Goal: Navigation & Orientation: Find specific page/section

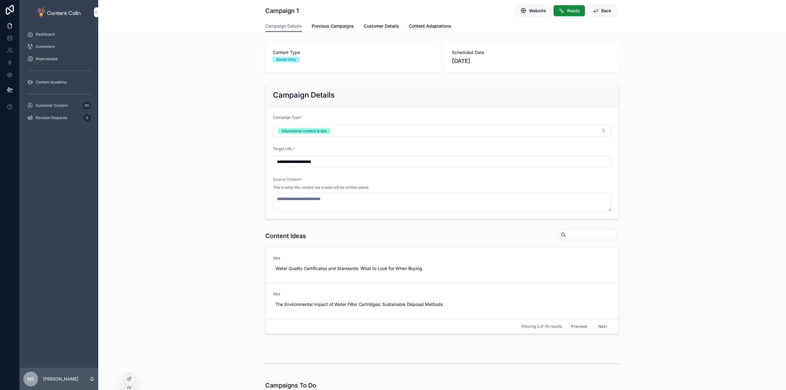
click at [58, 100] on div "Customer Content 45" at bounding box center [59, 105] width 79 height 12
click at [53, 107] on span "Customer Content" at bounding box center [52, 105] width 32 height 5
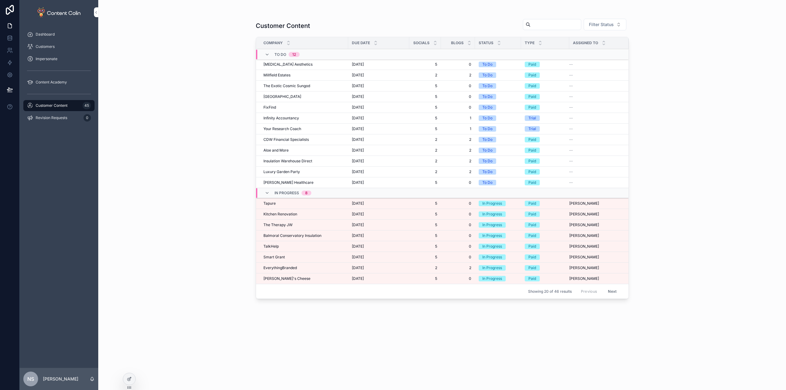
click at [610, 292] on button "Next" at bounding box center [611, 292] width 17 height 10
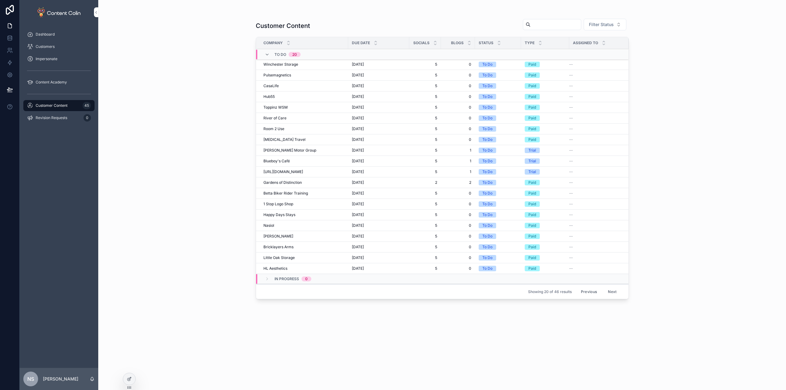
click at [595, 292] on button "Previous" at bounding box center [588, 292] width 25 height 10
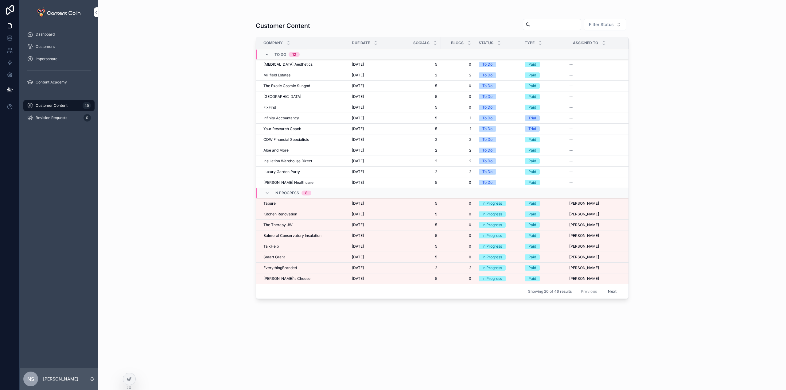
click at [611, 291] on button "Next" at bounding box center [611, 292] width 17 height 10
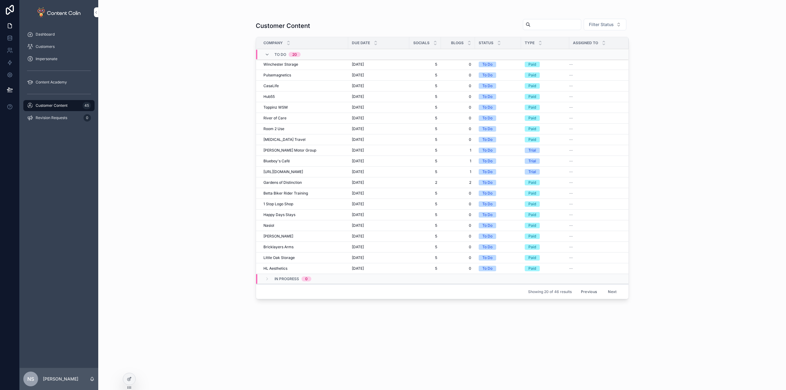
click at [612, 292] on button "Next" at bounding box center [611, 292] width 17 height 10
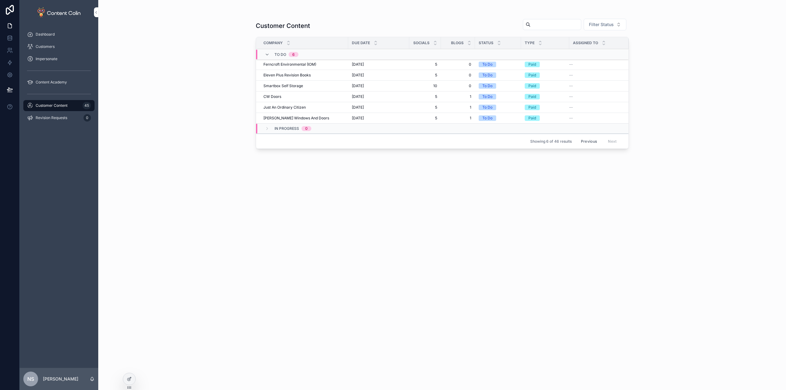
click at [591, 142] on button "Previous" at bounding box center [588, 142] width 25 height 10
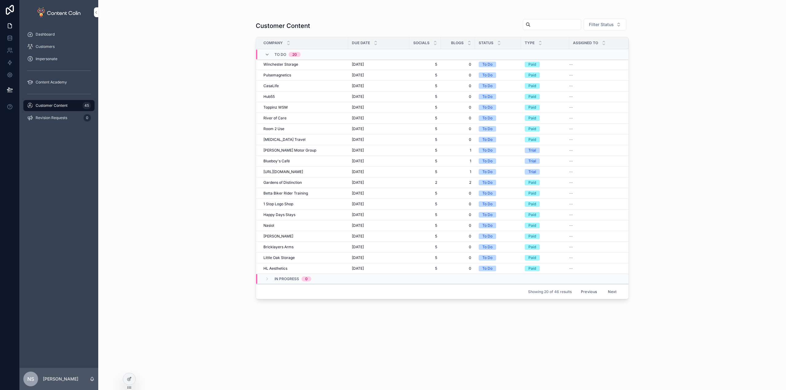
click at [609, 291] on button "Next" at bounding box center [611, 292] width 17 height 10
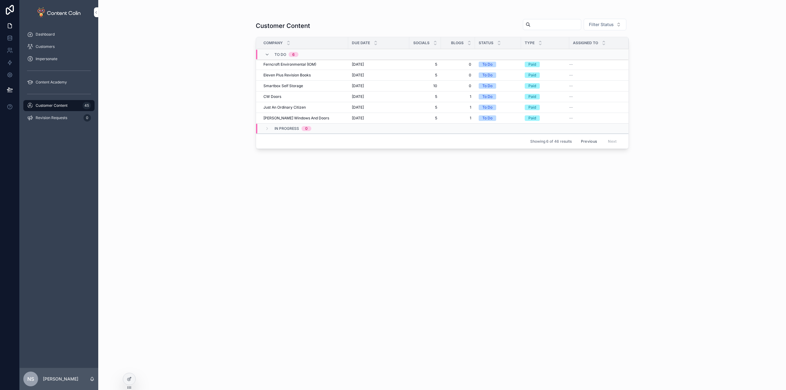
click at [46, 106] on span "Customer Content" at bounding box center [52, 105] width 32 height 5
